Goal: Navigation & Orientation: Find specific page/section

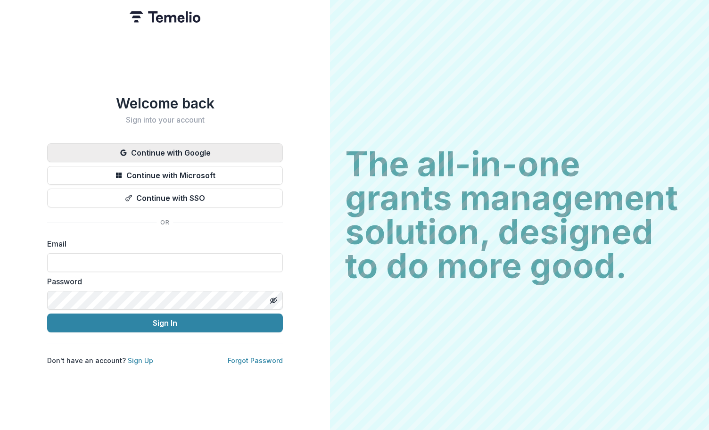
click at [170, 148] on button "Continue with Google" at bounding box center [165, 152] width 236 height 19
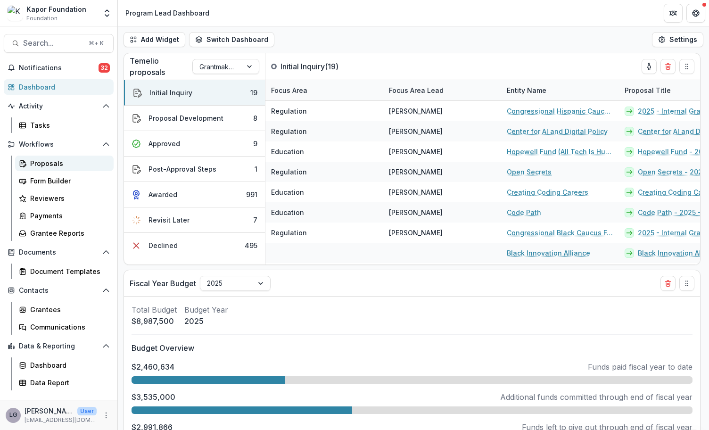
click at [43, 162] on div "Proposals" at bounding box center [68, 163] width 76 height 10
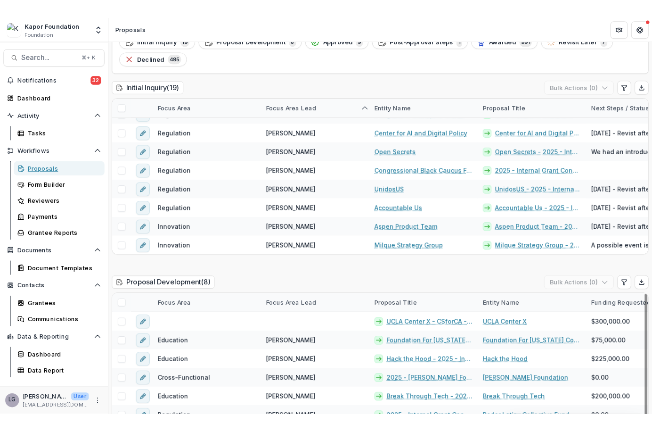
scroll to position [13, 0]
